Goal: Task Accomplishment & Management: Use online tool/utility

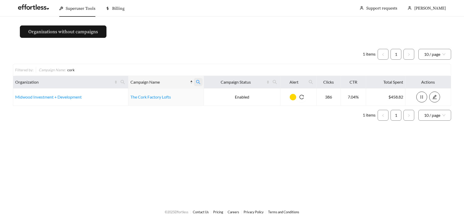
click at [200, 83] on icon "search" at bounding box center [198, 82] width 5 height 5
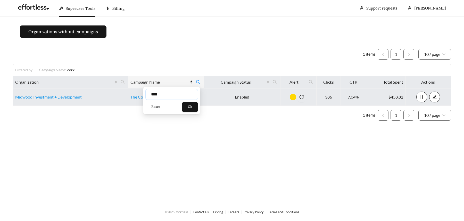
drag, startPoint x: 172, startPoint y: 97, endPoint x: 137, endPoint y: 92, distance: 35.3
click at [137, 93] on body "Superuser Tools Billing Sabrina Doucette Support requests More Organizations wi…" at bounding box center [232, 110] width 464 height 221
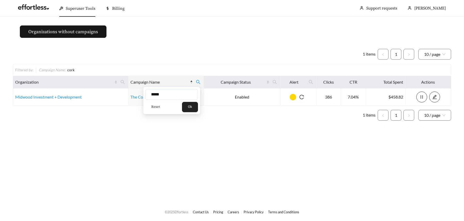
type input "*****"
click at [192, 106] on span "Ok" at bounding box center [190, 107] width 4 height 5
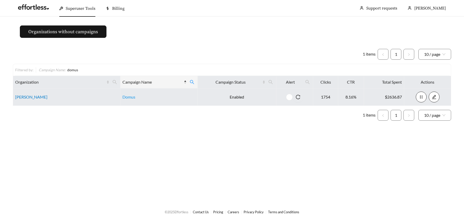
click at [23, 97] on link "[PERSON_NAME]" at bounding box center [31, 97] width 32 height 5
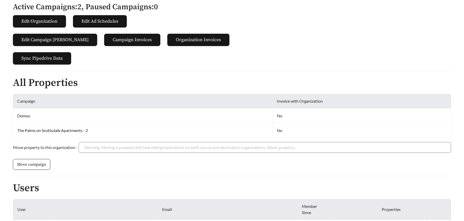
scroll to position [110, 0]
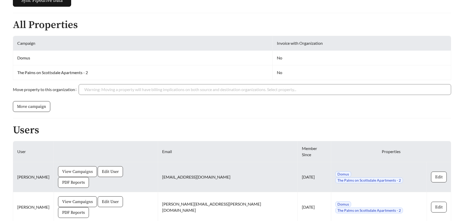
click at [88, 169] on span "View Campaigns" at bounding box center [77, 172] width 31 height 6
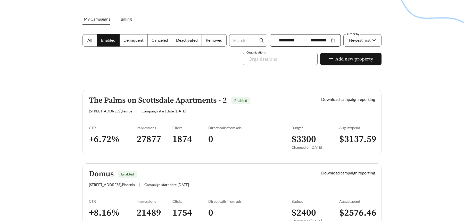
scroll to position [88, 0]
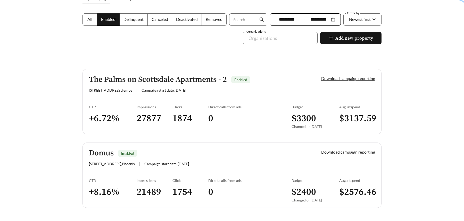
click at [177, 78] on h5 "The Palms on Scottsdale Apartments - 2" at bounding box center [158, 79] width 138 height 9
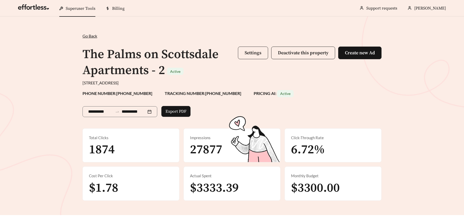
click at [250, 57] on button "Settings" at bounding box center [253, 53] width 30 height 13
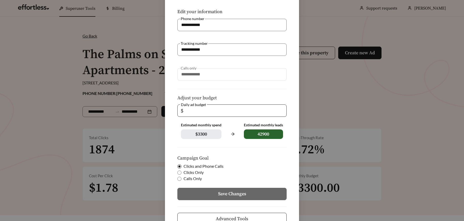
scroll to position [70, 0]
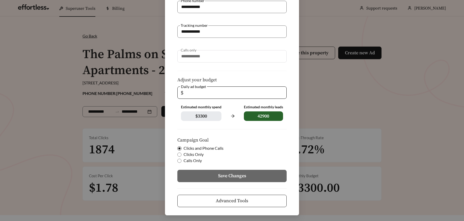
click at [227, 202] on span "Advanced Tools" at bounding box center [232, 201] width 32 height 7
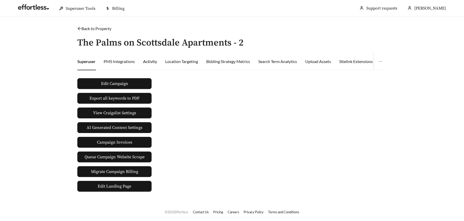
click at [151, 61] on div "Activity" at bounding box center [150, 61] width 14 height 6
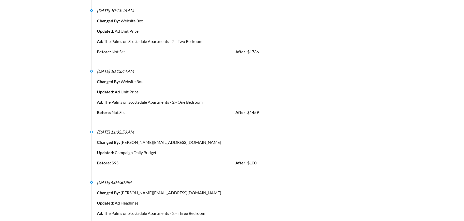
scroll to position [1974, 0]
